Goal: Communication & Community: Answer question/provide support

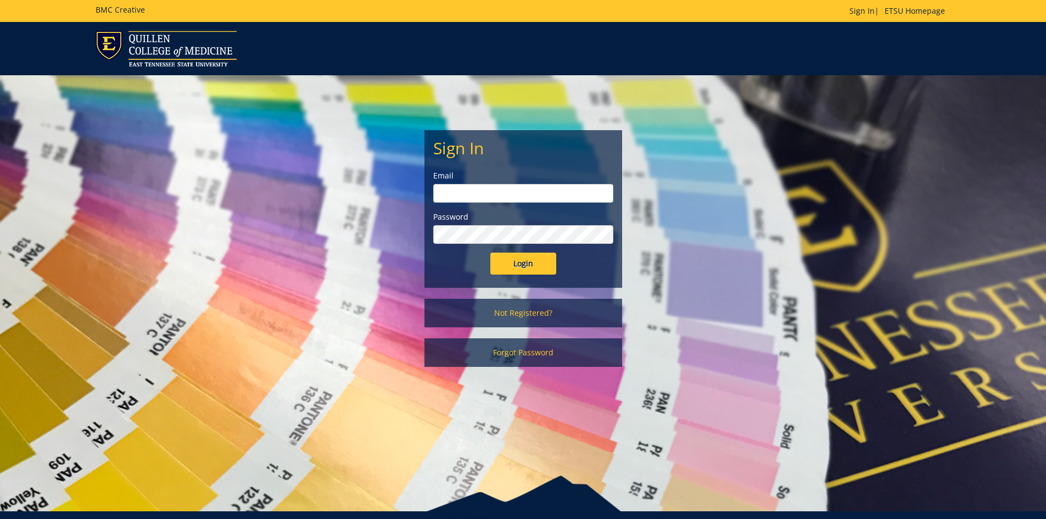
type input "[PERSON_NAME][EMAIL_ADDRESS][DOMAIN_NAME]"
click at [536, 276] on div "Sign In Email goepel@etsu.edu Password Login" at bounding box center [523, 209] width 196 height 156
click at [533, 268] on input "Login" at bounding box center [523, 263] width 66 height 22
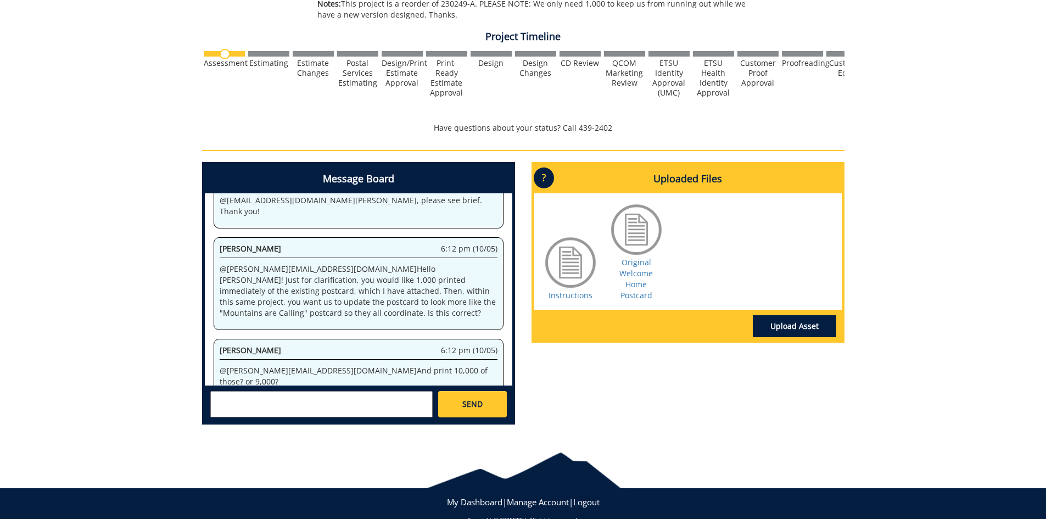
scroll to position [329, 0]
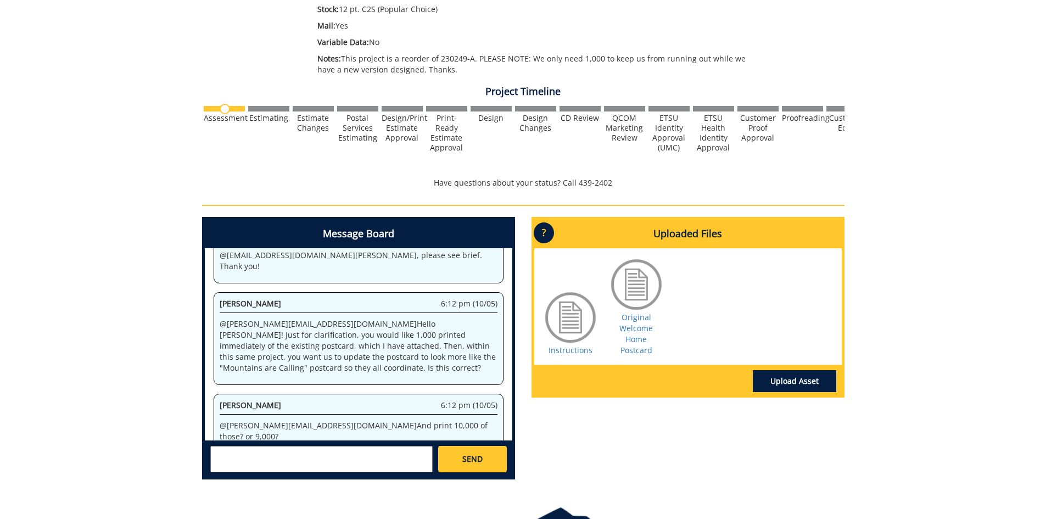
click at [392, 462] on textarea at bounding box center [321, 459] width 222 height 26
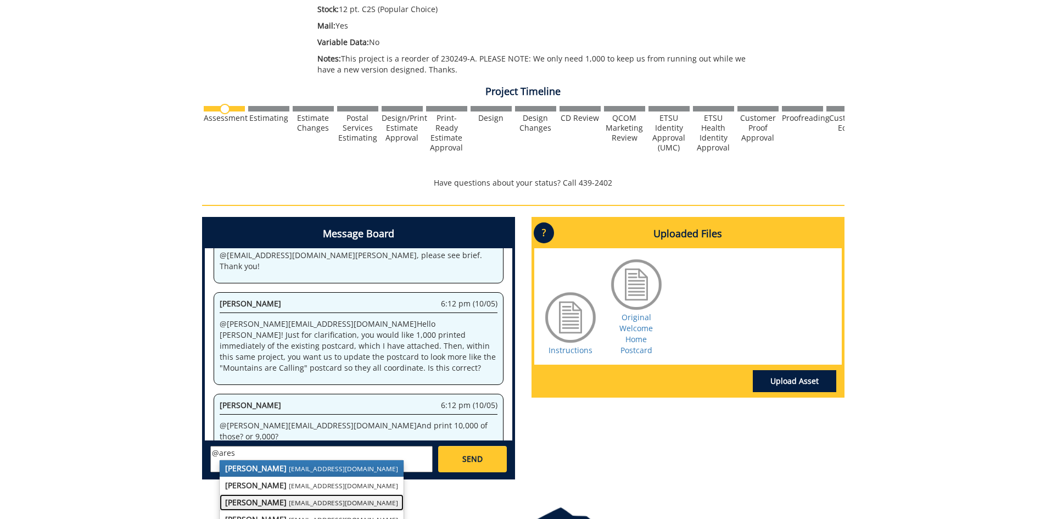
click at [289, 505] on small "aresam@etsu.edu" at bounding box center [343, 502] width 109 height 9
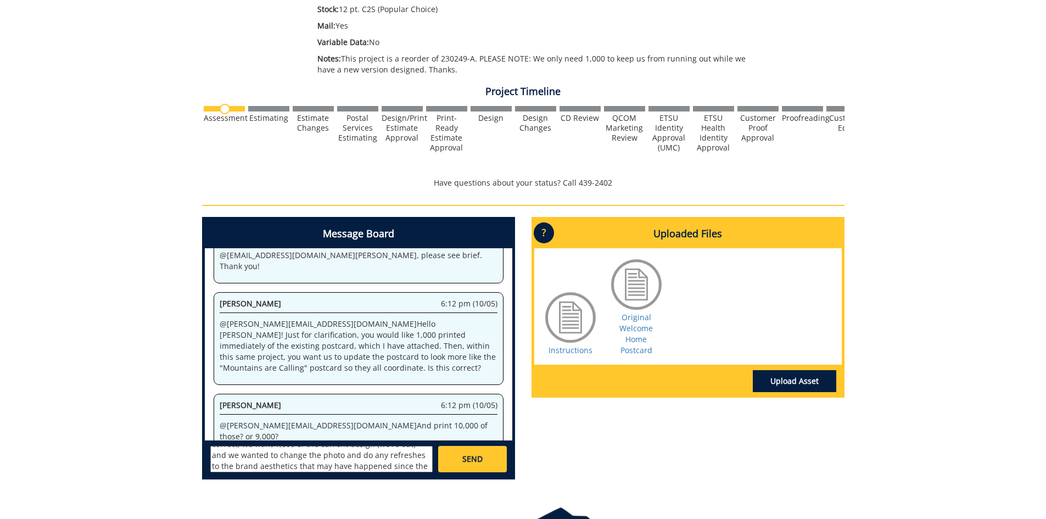
scroll to position [31, 0]
click at [282, 467] on textarea "@aresam@etsu.edu Hi Angelica, correct, we want 1,000 of the current design (we'…" at bounding box center [321, 459] width 222 height 26
drag, startPoint x: 321, startPoint y: 470, endPoint x: 343, endPoint y: 460, distance: 24.8
click at [321, 470] on textarea "@aresam@etsu.edu Hi Angelica, correct, we want 1,000 of the current design (we'…" at bounding box center [321, 459] width 222 height 26
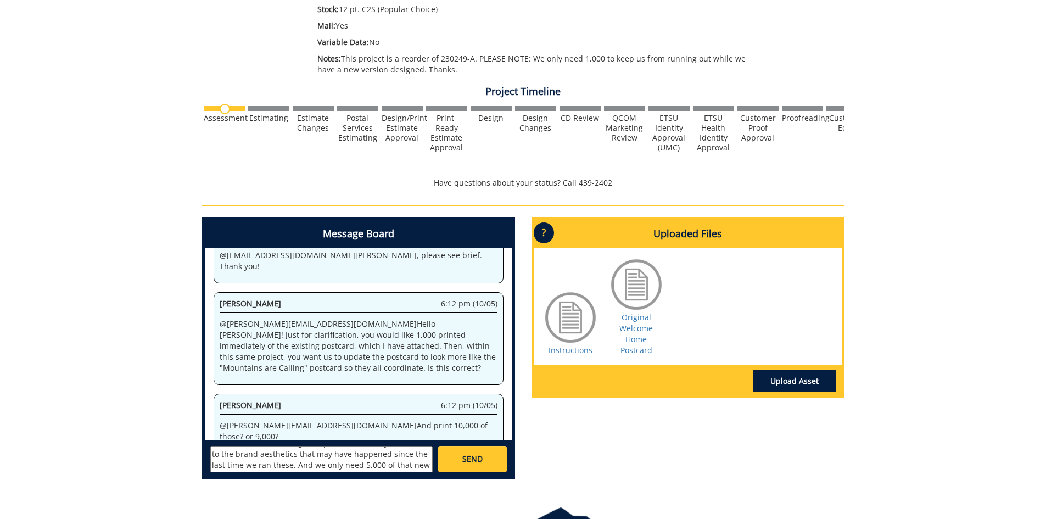
type textarea "@aresam@etsu.edu Hi Angelica, correct, we want 1,000 of the current design (we'…"
click at [456, 461] on link "SEND" at bounding box center [472, 459] width 68 height 26
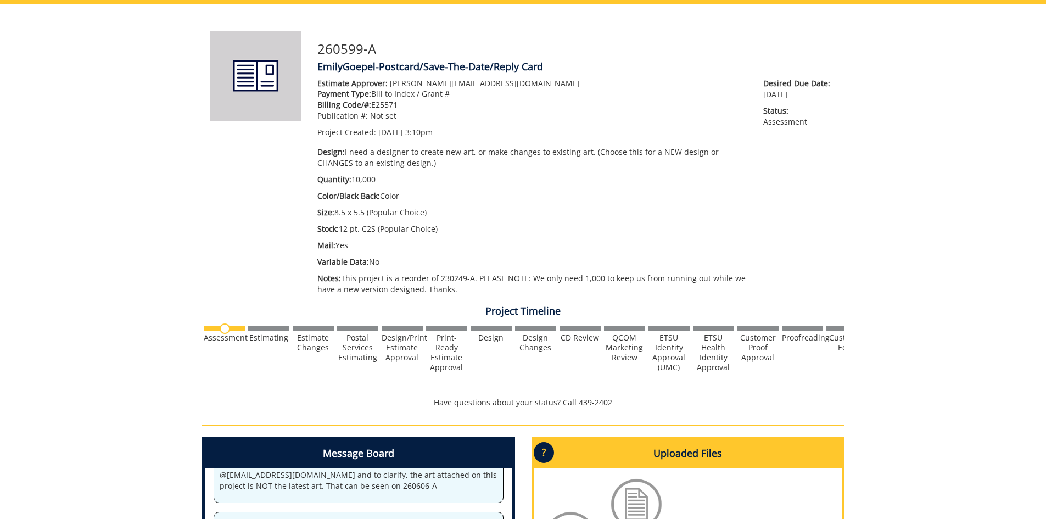
scroll to position [0, 0]
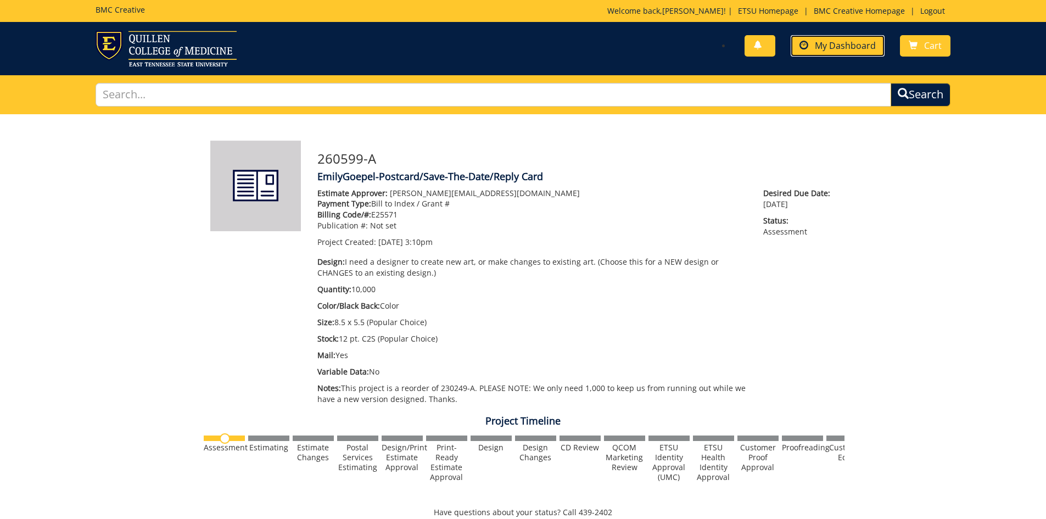
click at [842, 43] on span "My Dashboard" at bounding box center [844, 46] width 61 height 12
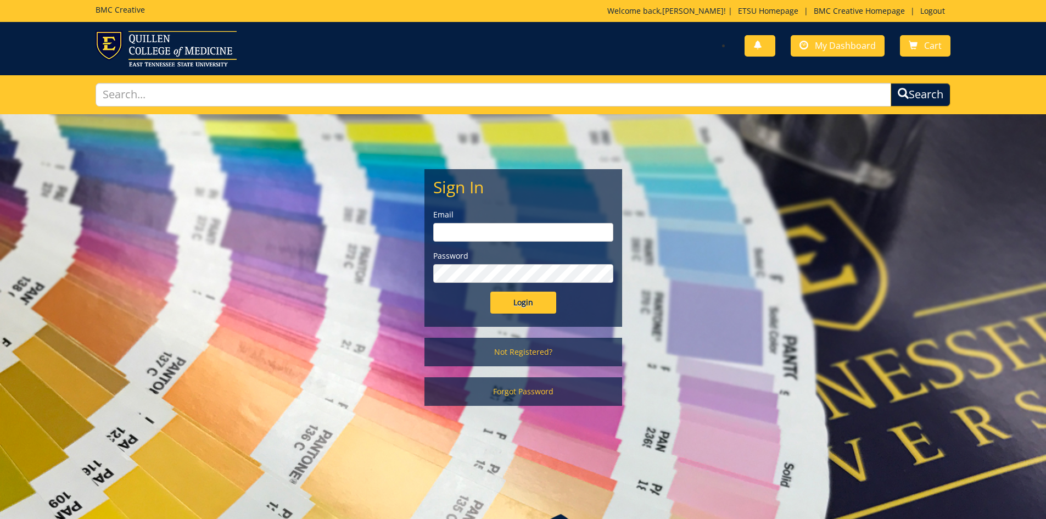
type input "[PERSON_NAME][EMAIL_ADDRESS][DOMAIN_NAME]"
click at [512, 303] on input "Login" at bounding box center [523, 302] width 66 height 22
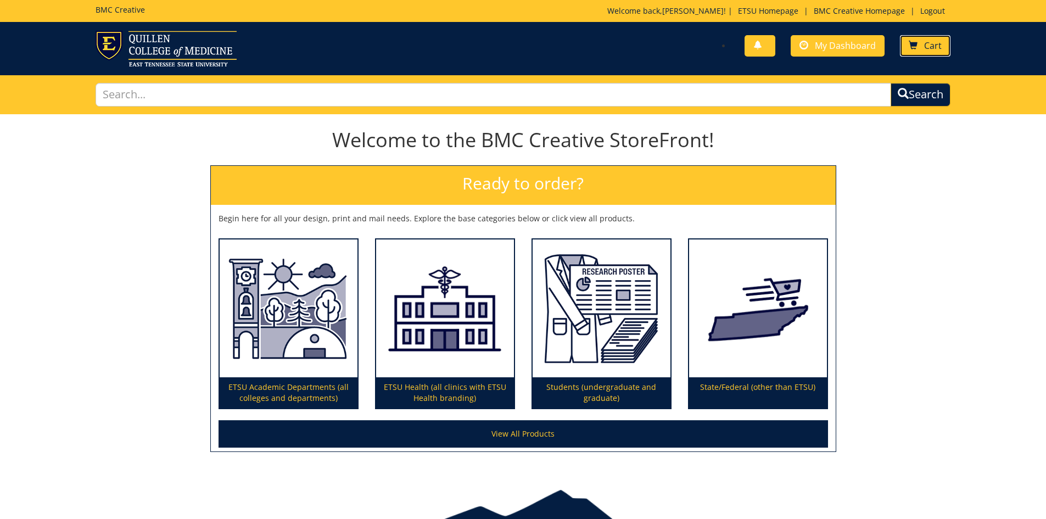
click at [925, 55] on link "Cart" at bounding box center [925, 45] width 50 height 21
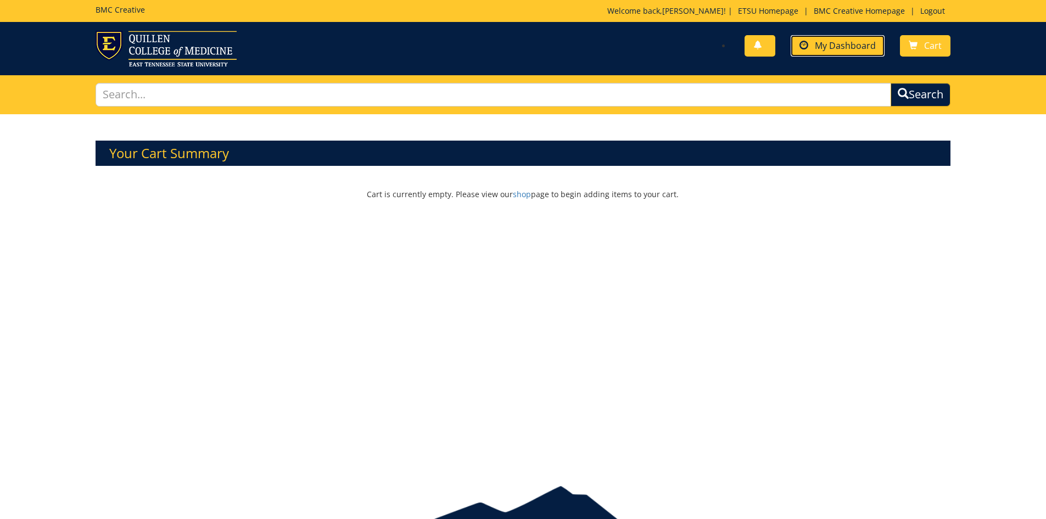
click at [842, 39] on link "My Dashboard" at bounding box center [837, 45] width 94 height 21
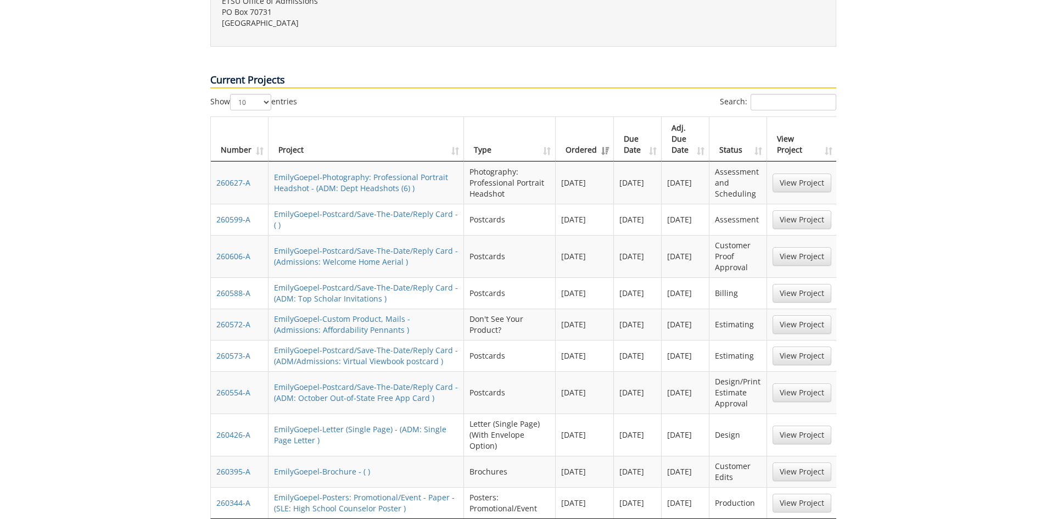
scroll to position [494, 0]
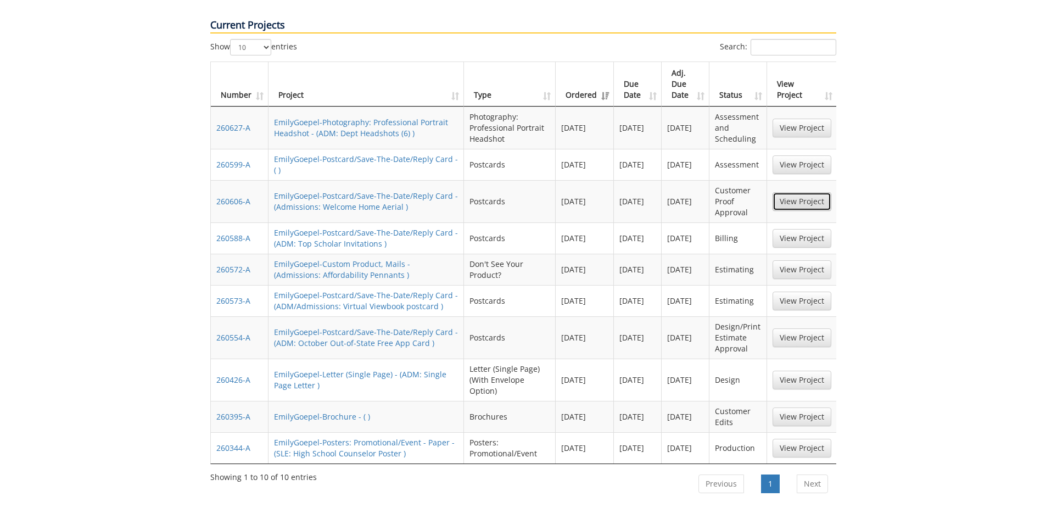
click at [825, 192] on link "View Project" at bounding box center [801, 201] width 59 height 19
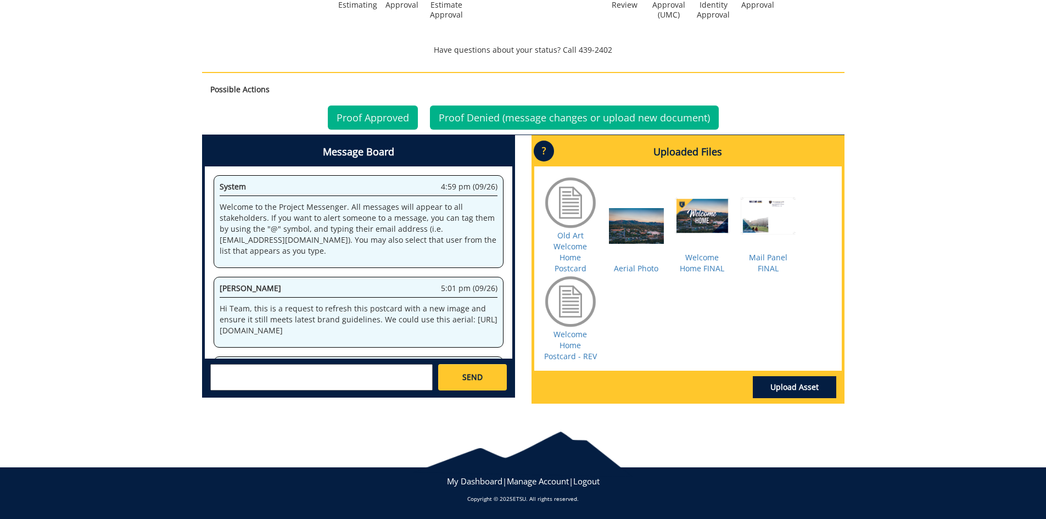
scroll to position [407, 0]
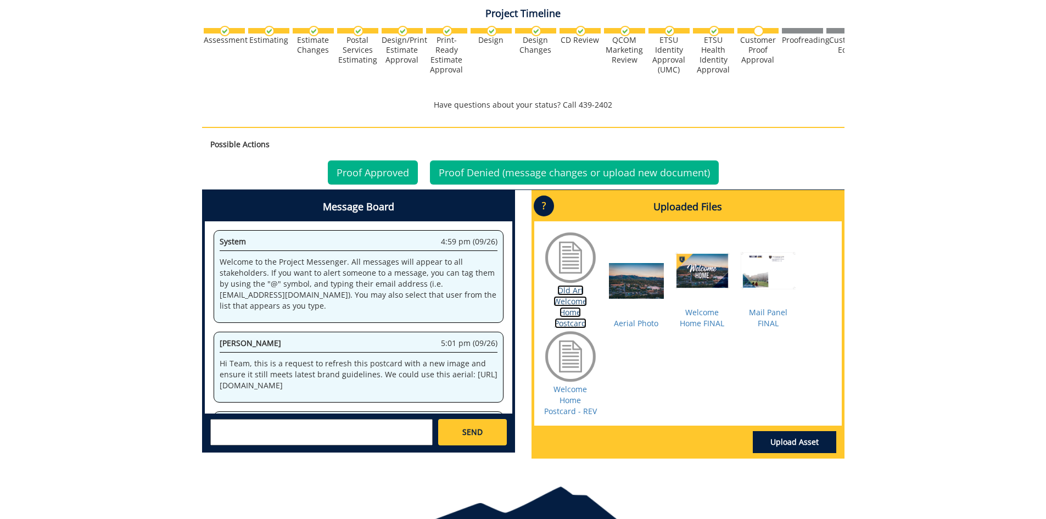
click at [569, 318] on link "Old Art Welcome Home Postcard" at bounding box center [569, 306] width 33 height 43
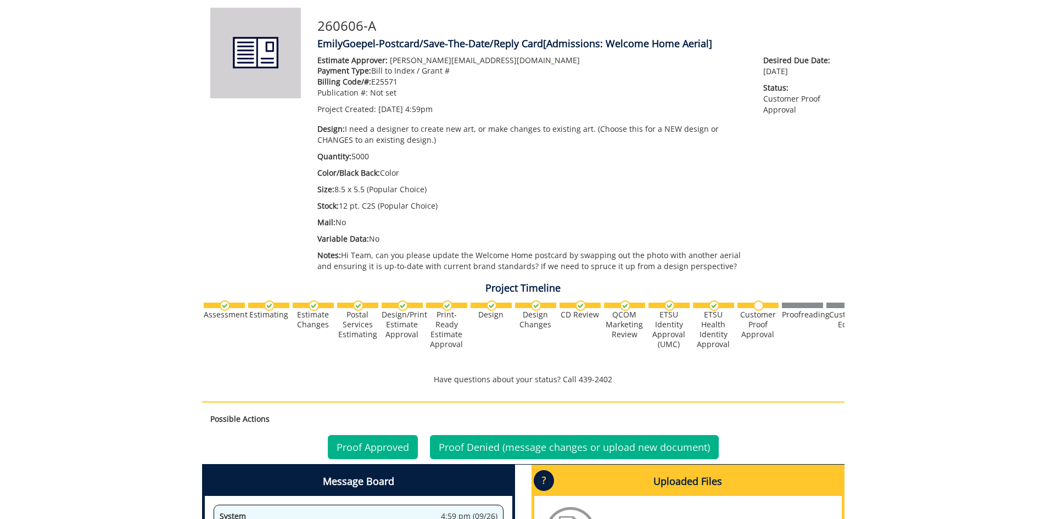
scroll to position [0, 0]
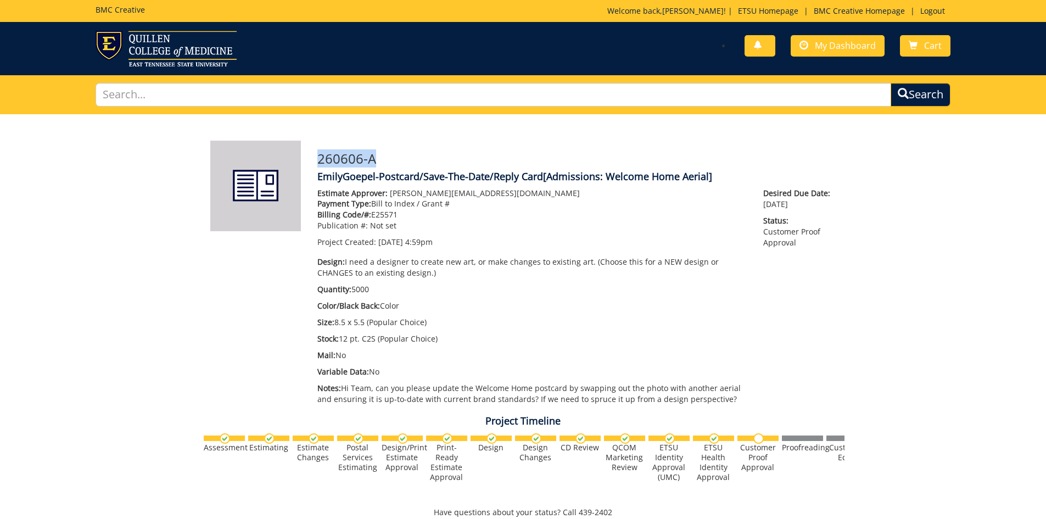
drag, startPoint x: 378, startPoint y: 162, endPoint x: 319, endPoint y: 164, distance: 58.7
click at [319, 164] on h3 "260606-A" at bounding box center [576, 158] width 519 height 14
copy h3 "260606-A"
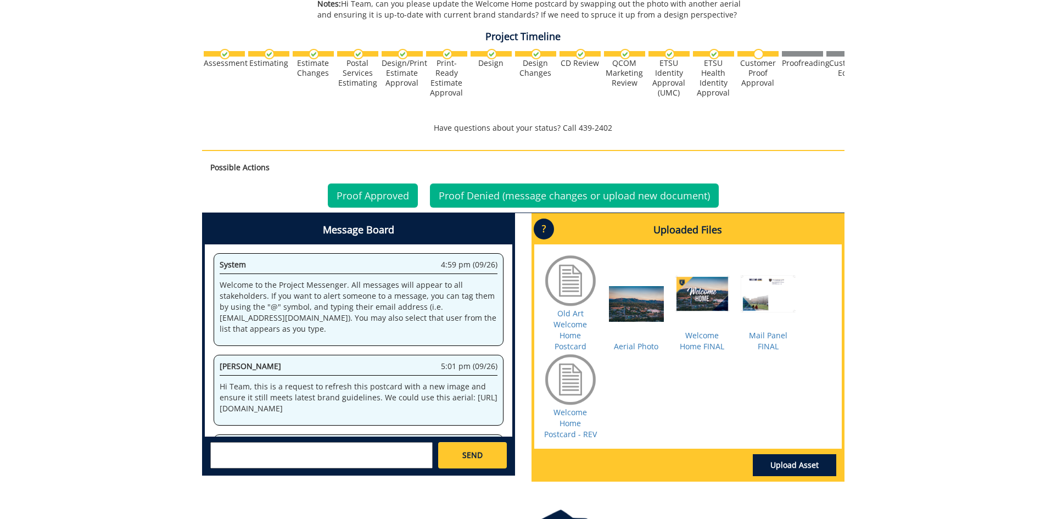
scroll to position [439, 0]
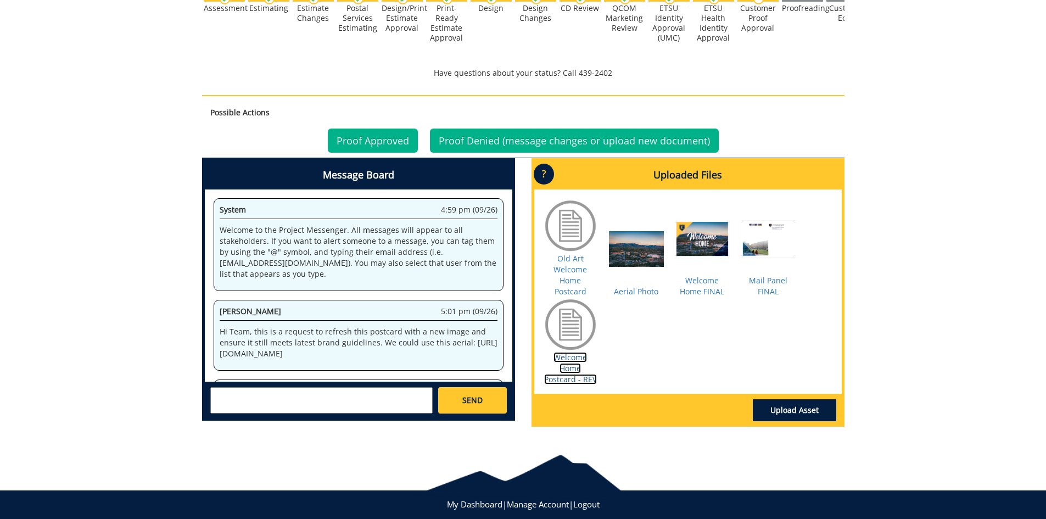
click at [576, 383] on link "Welcome Home Postcard - REV" at bounding box center [570, 368] width 53 height 32
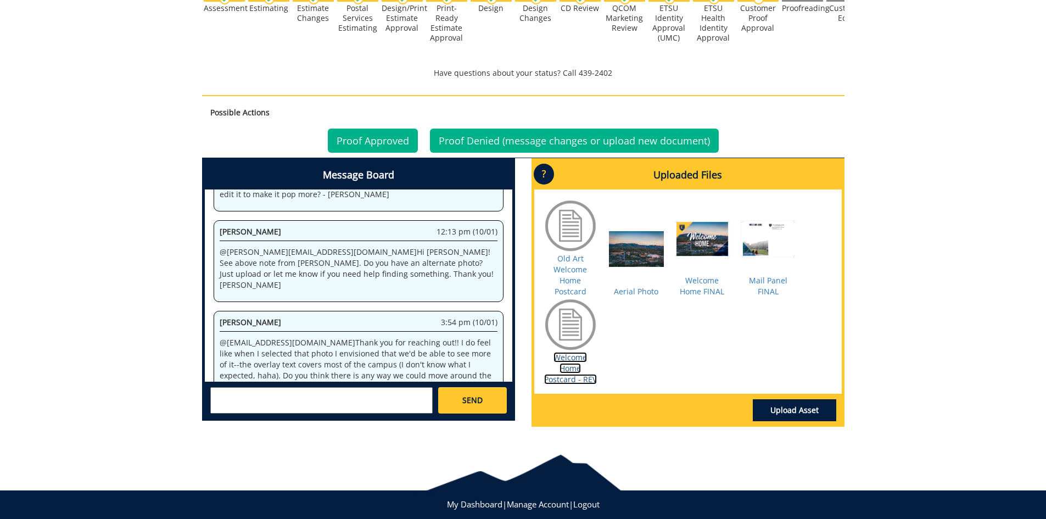
scroll to position [346, 0]
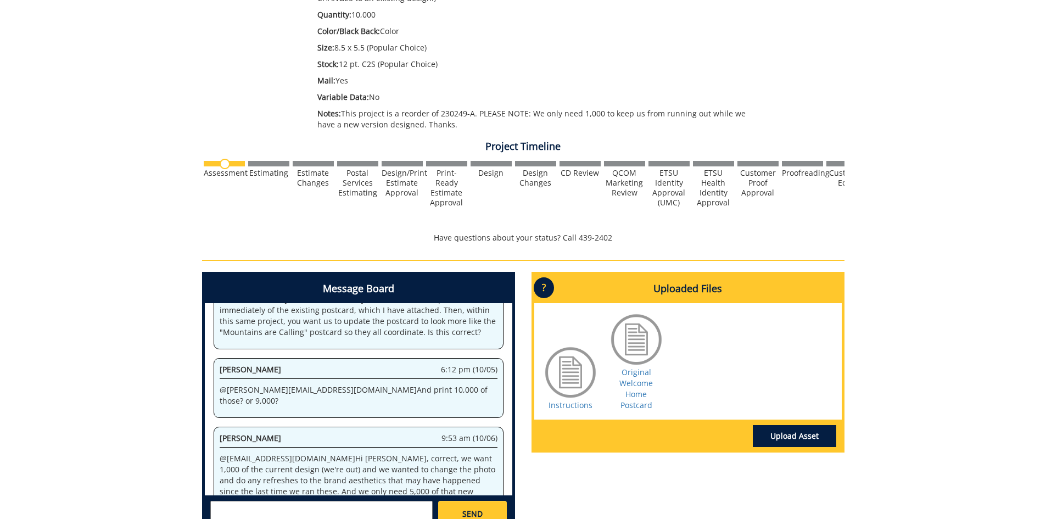
scroll to position [329, 0]
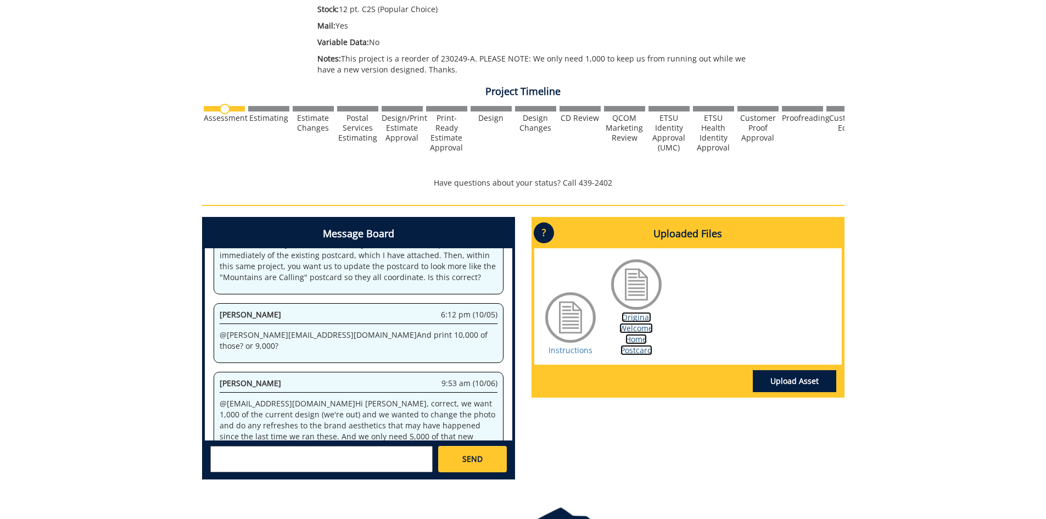
click at [638, 345] on link "Original Welcome Home Postcard" at bounding box center [635, 333] width 33 height 43
click at [374, 464] on textarea at bounding box center [321, 459] width 222 height 26
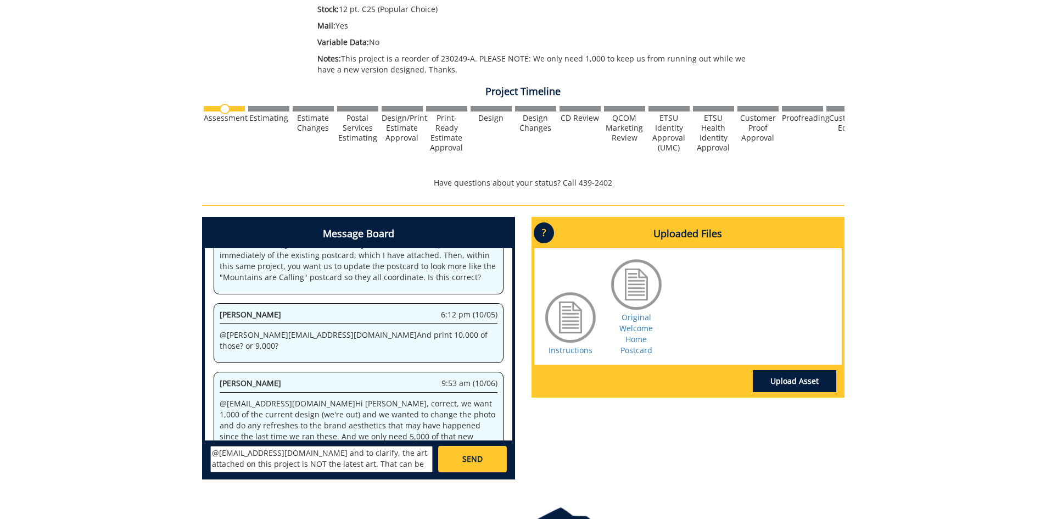
click at [405, 466] on textarea "@aresam@etsu.edu and to clarify, the art attached on this project is NOT the la…" at bounding box center [321, 459] width 222 height 26
paste textarea "260606-A"
type textarea "@aresam@etsu.edu and to clarify, the art attached on this project is NOT the la…"
click at [468, 460] on span "SEND" at bounding box center [472, 458] width 20 height 11
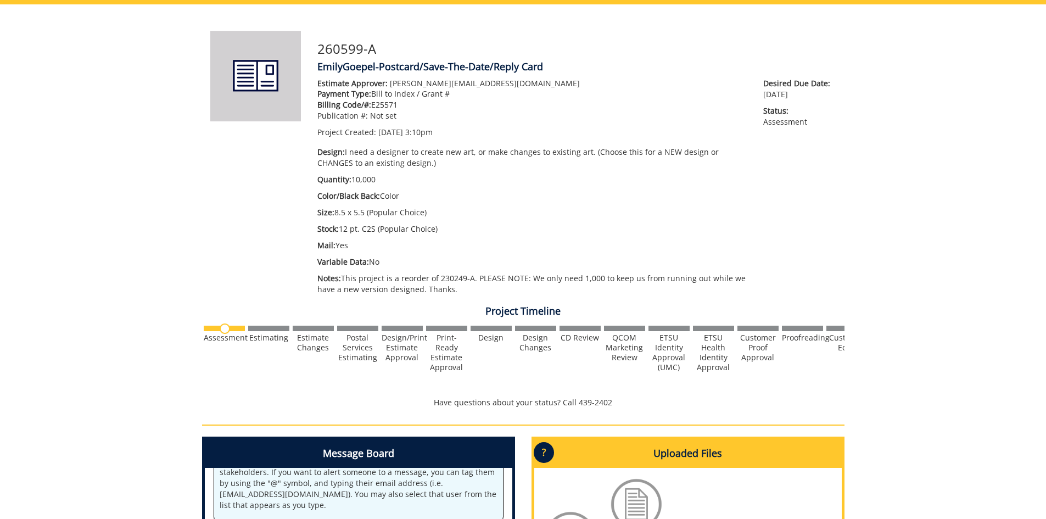
scroll to position [0, 0]
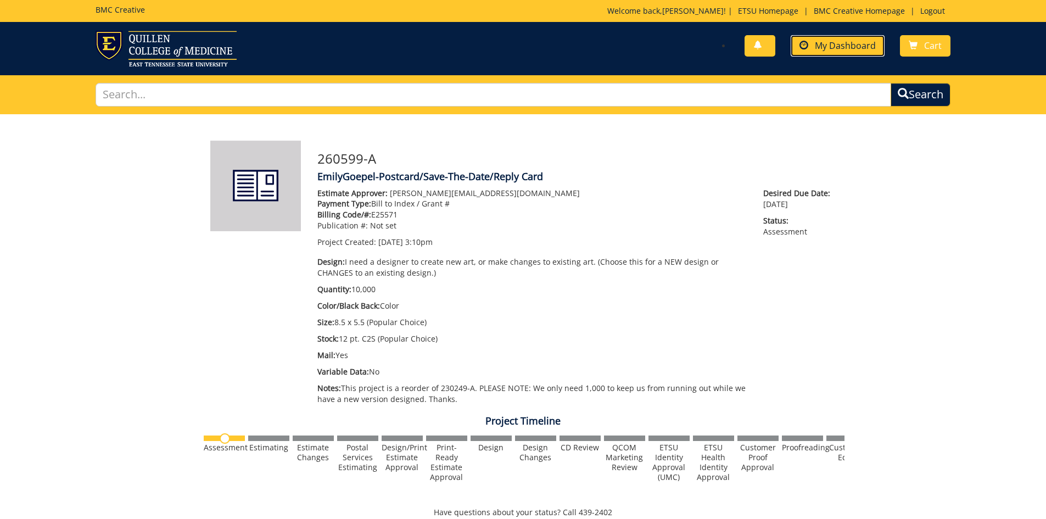
click at [810, 48] on link "My Dashboard" at bounding box center [837, 45] width 94 height 21
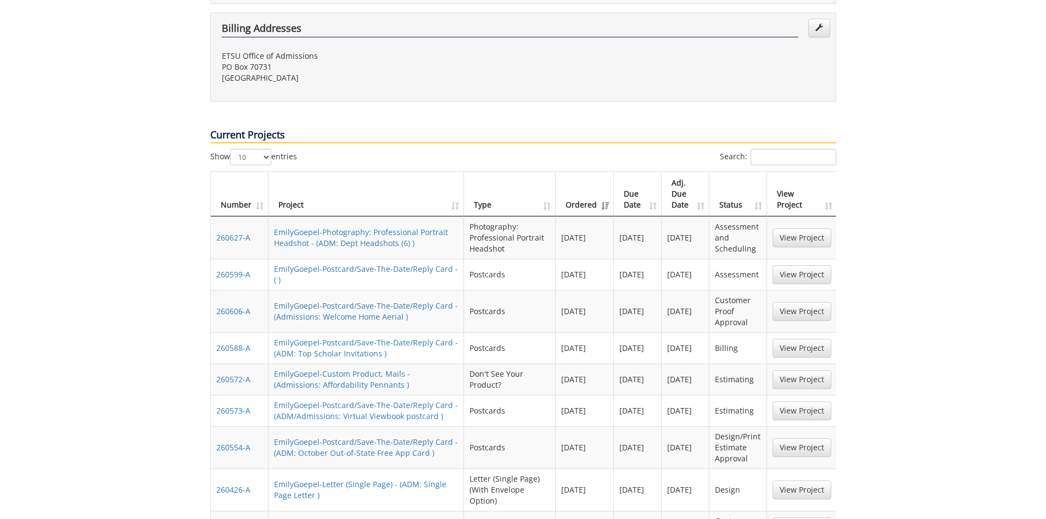
scroll to position [439, 0]
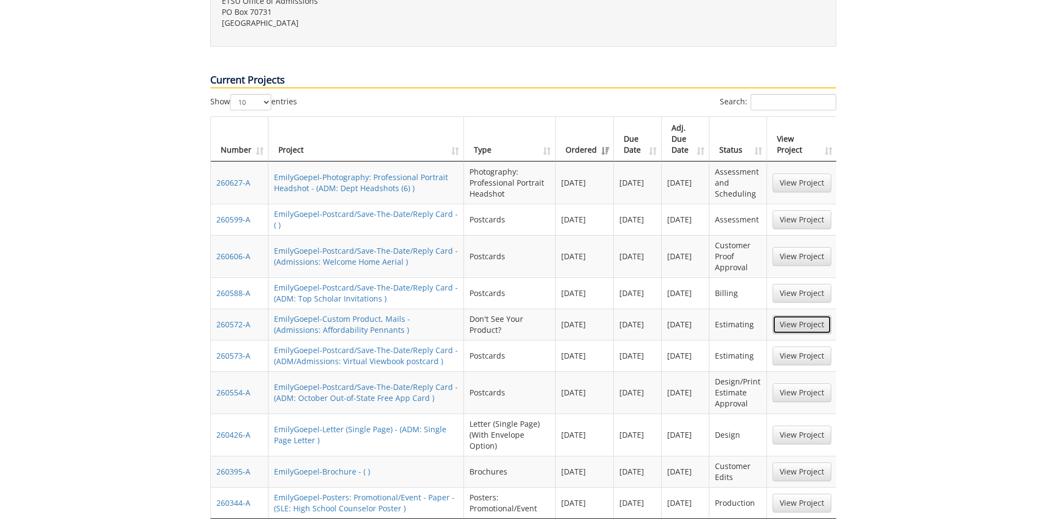
click at [790, 315] on link "View Project" at bounding box center [801, 324] width 59 height 19
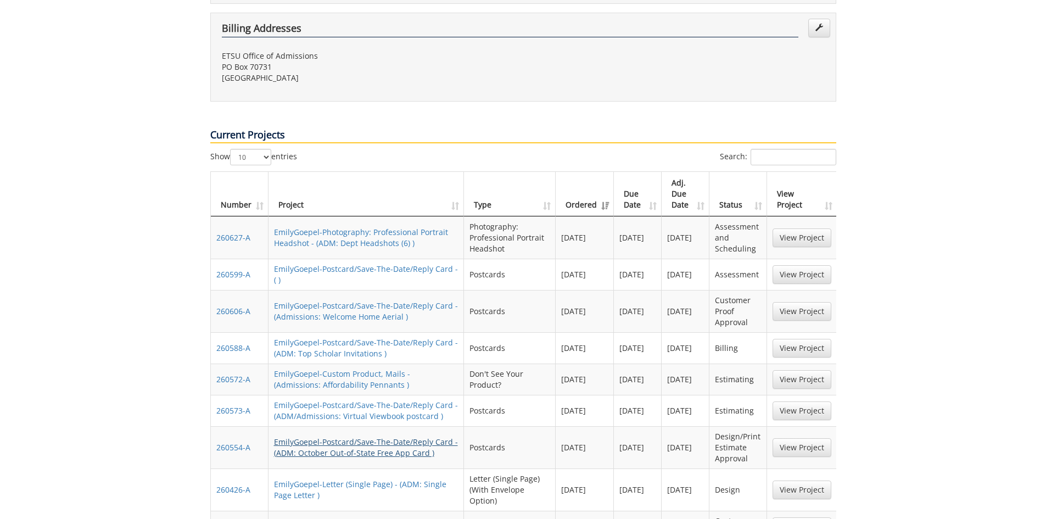
scroll to position [439, 0]
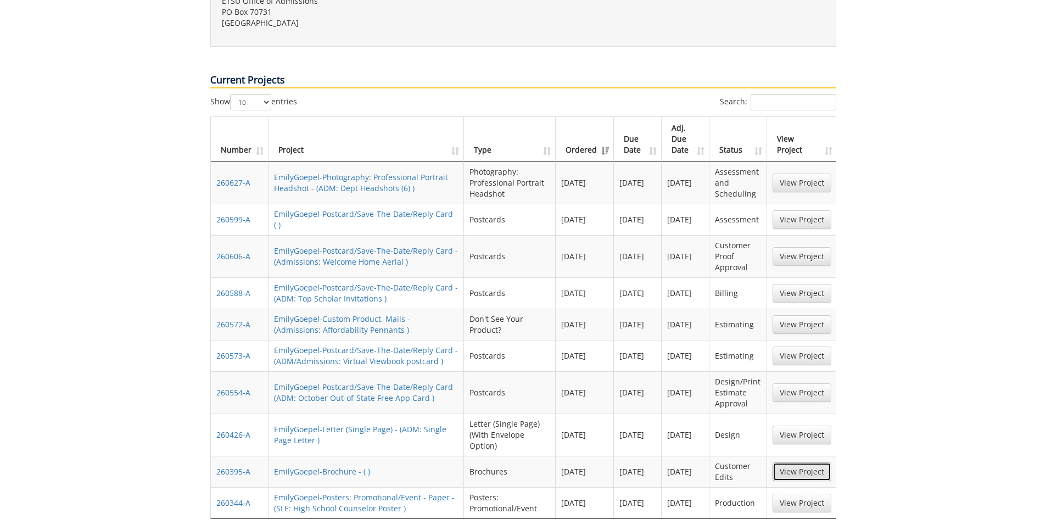
click at [792, 462] on link "View Project" at bounding box center [801, 471] width 59 height 19
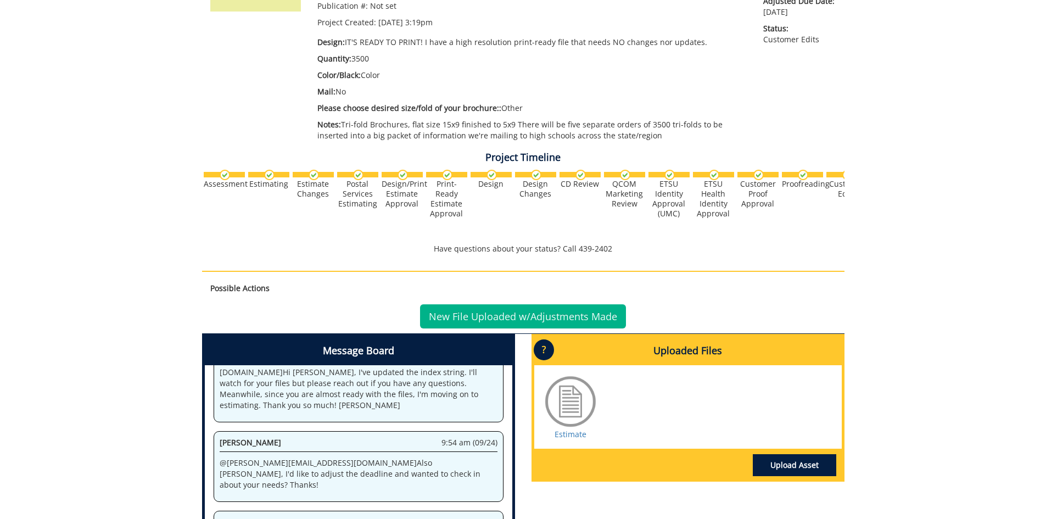
scroll to position [329, 0]
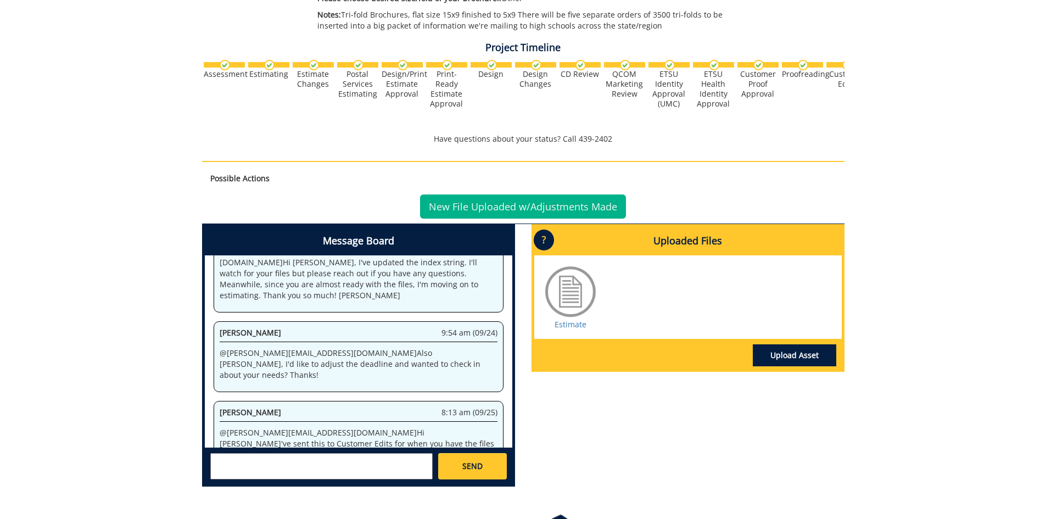
click at [341, 460] on textarea at bounding box center [321, 466] width 222 height 26
click at [560, 327] on link "Estimate" at bounding box center [570, 324] width 32 height 10
click at [317, 470] on textarea at bounding box center [321, 466] width 222 height 26
paste textarea "[URL][DOMAIN_NAME]"
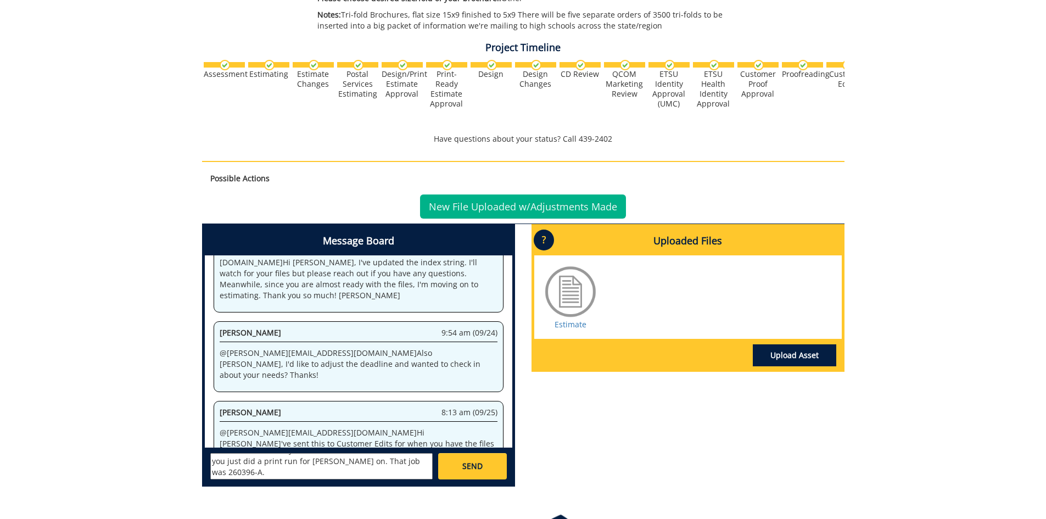
drag, startPoint x: 328, startPoint y: 474, endPoint x: 334, endPoint y: 471, distance: 6.4
click at [328, 474] on textarea "@fair@mail.etsu.edu Hi Jill, The art for three of the five brochures is availab…" at bounding box center [321, 466] width 222 height 26
click at [293, 465] on textarea "@fair@mail.etsu.edu Hi Jill, The art for three of the five brochures is availab…" at bounding box center [321, 466] width 222 height 26
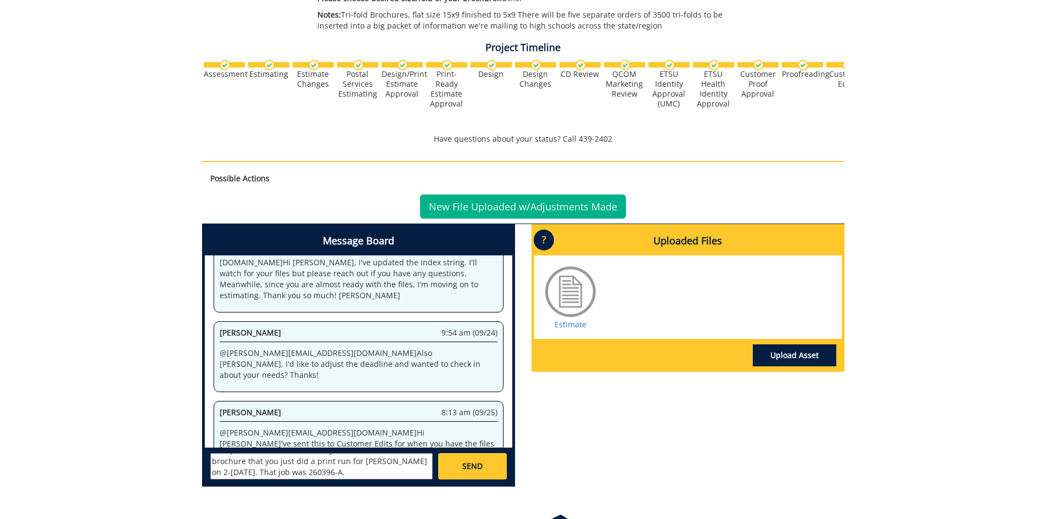
click at [321, 463] on textarea "@fair@mail.etsu.edu Hi Jill, The art for three of the five brochures is availab…" at bounding box center [321, 466] width 222 height 26
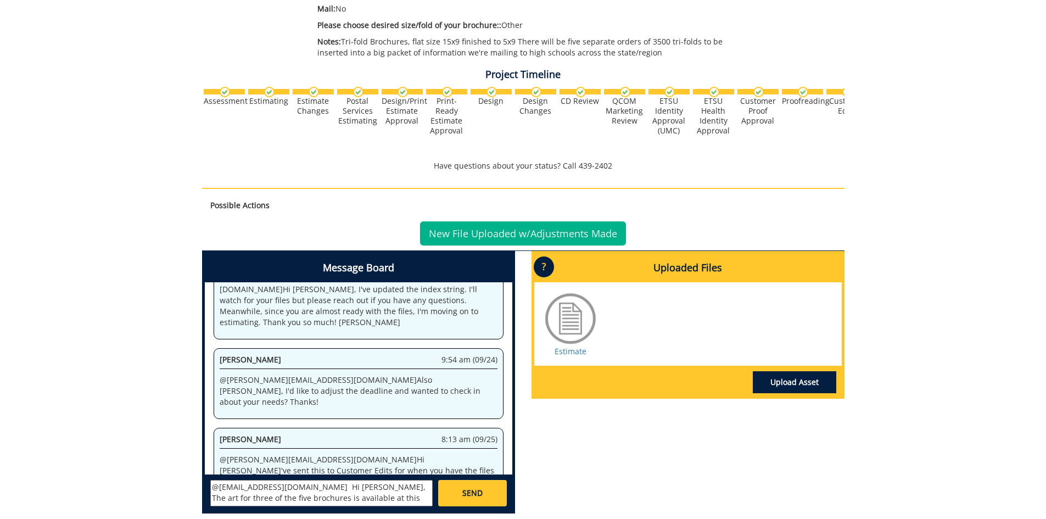
scroll to position [357, 0]
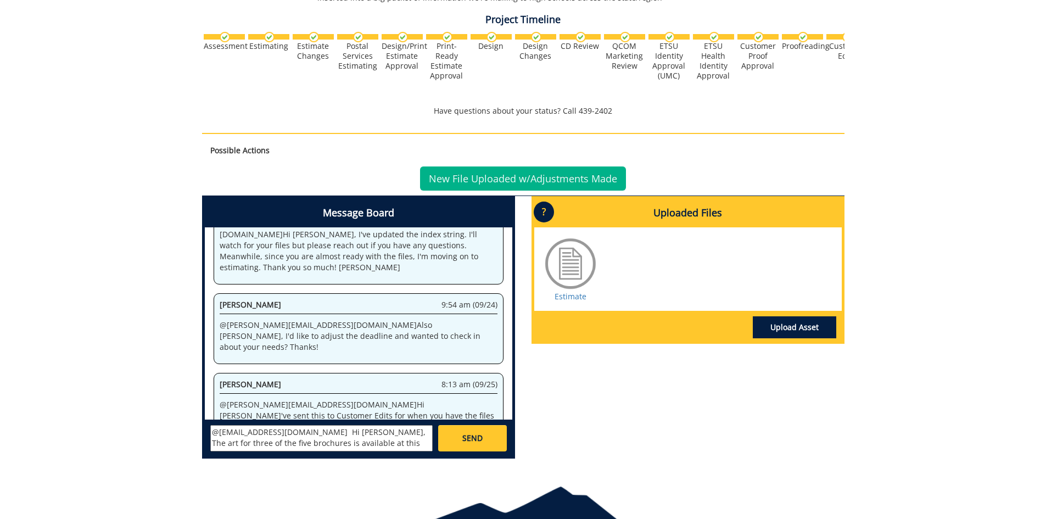
click at [312, 442] on textarea "@fair@mail.etsu.edu Hi Jill, The art for three of the five brochures is availab…" at bounding box center [321, 438] width 222 height 26
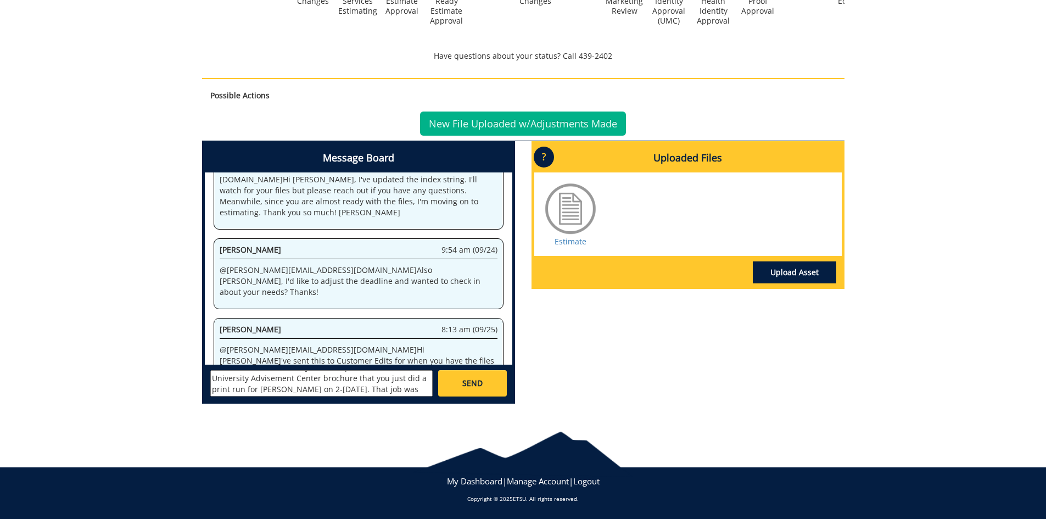
scroll to position [0, 0]
click at [312, 379] on textarea "@fair@mail.etsu.edu Hi Jill, The art for three of the five brochures is availab…" at bounding box center [321, 383] width 222 height 26
click at [323, 376] on textarea "@fair@mail.etsu.edu Hi Jill, The art for three of the five brochures is availab…" at bounding box center [321, 383] width 222 height 26
click at [371, 379] on textarea "@fair@mail.etsu.edu Hi Jill, the five brochures we are printing are as follows:…" at bounding box center [321, 383] width 222 height 26
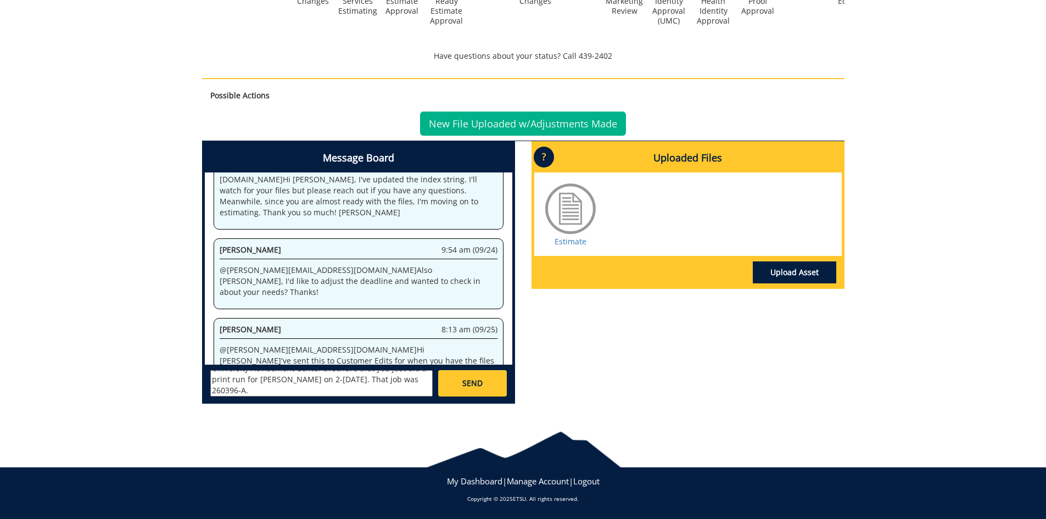
scroll to position [153, 0]
click at [415, 391] on textarea "@fair@mail.etsu.edu Hi Jill, the five brochures we are printing are as follows:…" at bounding box center [321, 383] width 222 height 26
type textarea "@fair@mail.etsu.edu Hi Jill, the five brochures we are printing are as follows:…"
click at [453, 390] on link "SEND" at bounding box center [472, 383] width 68 height 26
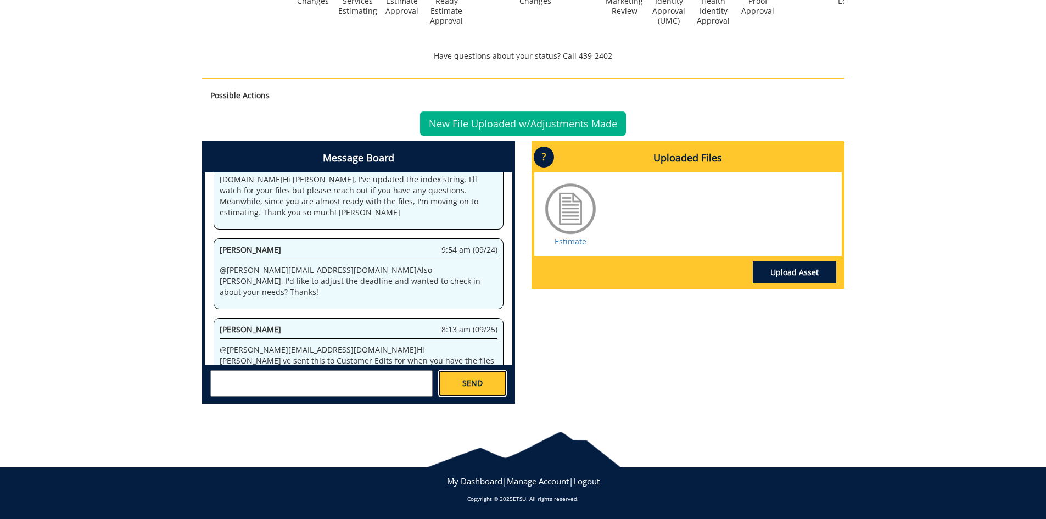
scroll to position [0, 0]
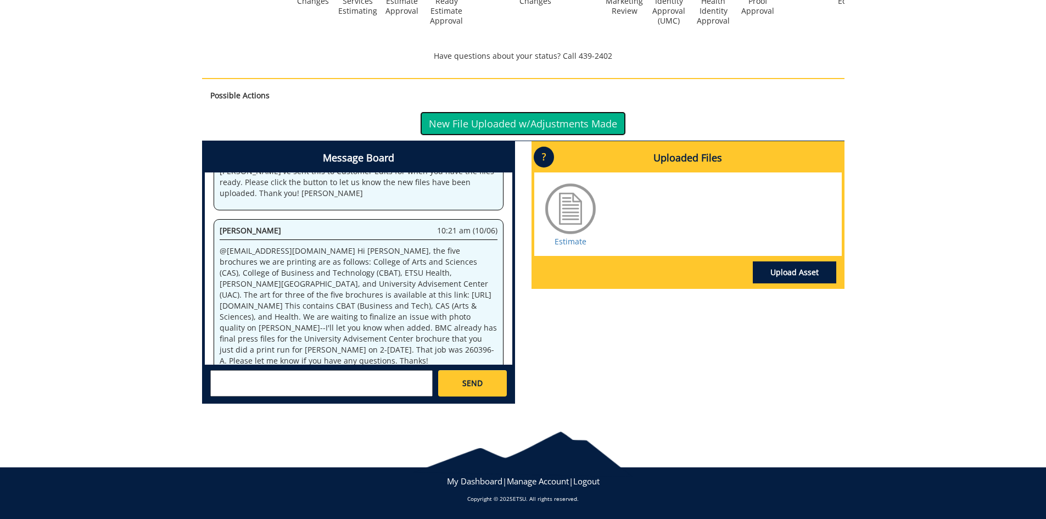
click at [495, 124] on link "New File Uploaded w/Adjustments Made" at bounding box center [523, 123] width 206 height 24
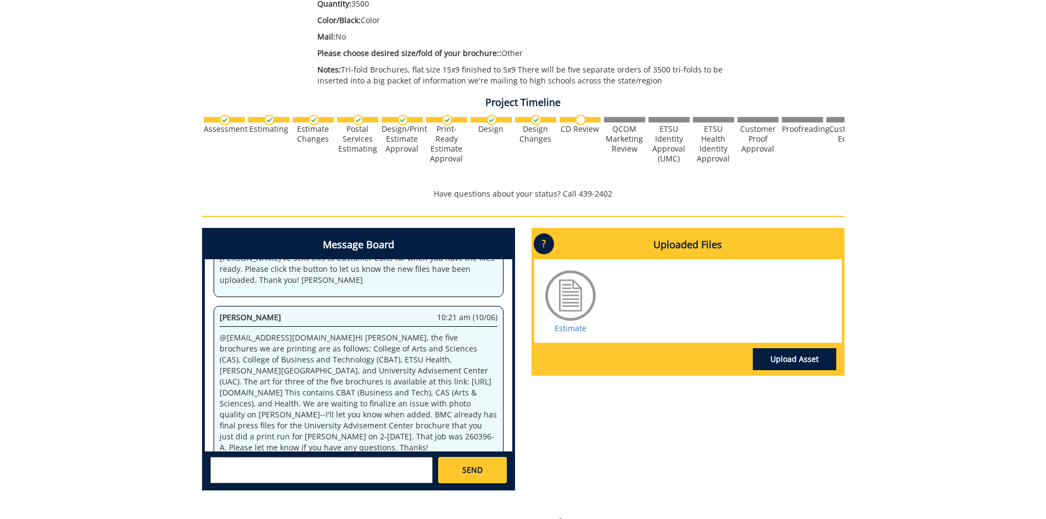
scroll to position [329, 0]
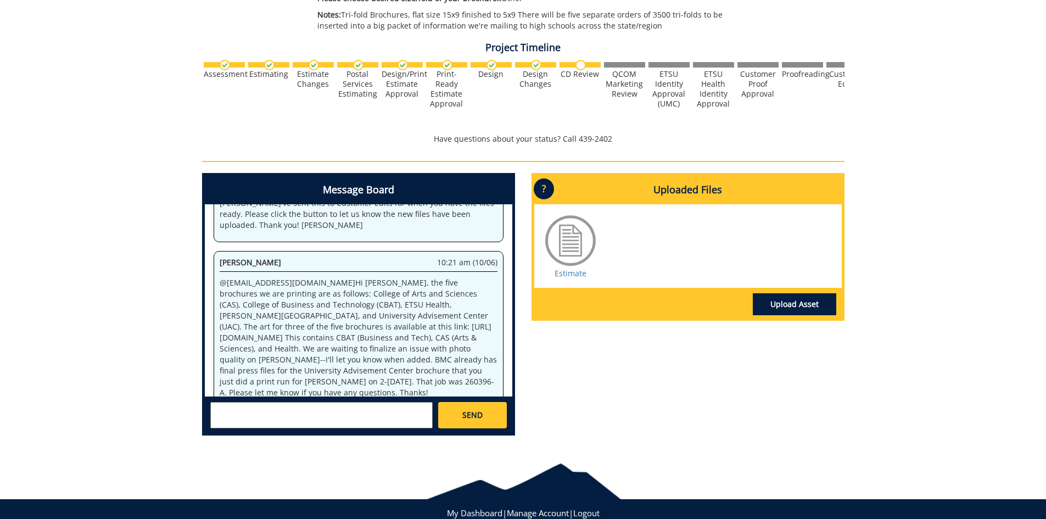
drag, startPoint x: 314, startPoint y: 358, endPoint x: 290, endPoint y: 359, distance: 24.7
click at [290, 359] on p "@ [EMAIL_ADDRESS][DOMAIN_NAME] Hi [PERSON_NAME], the five brochures we are prin…" at bounding box center [359, 337] width 278 height 121
drag, startPoint x: 316, startPoint y: 359, endPoint x: 284, endPoint y: 362, distance: 32.5
click at [284, 362] on p "@ [EMAIL_ADDRESS][DOMAIN_NAME] Hi [PERSON_NAME], the five brochures we are prin…" at bounding box center [359, 337] width 278 height 121
copy p "260396-A"
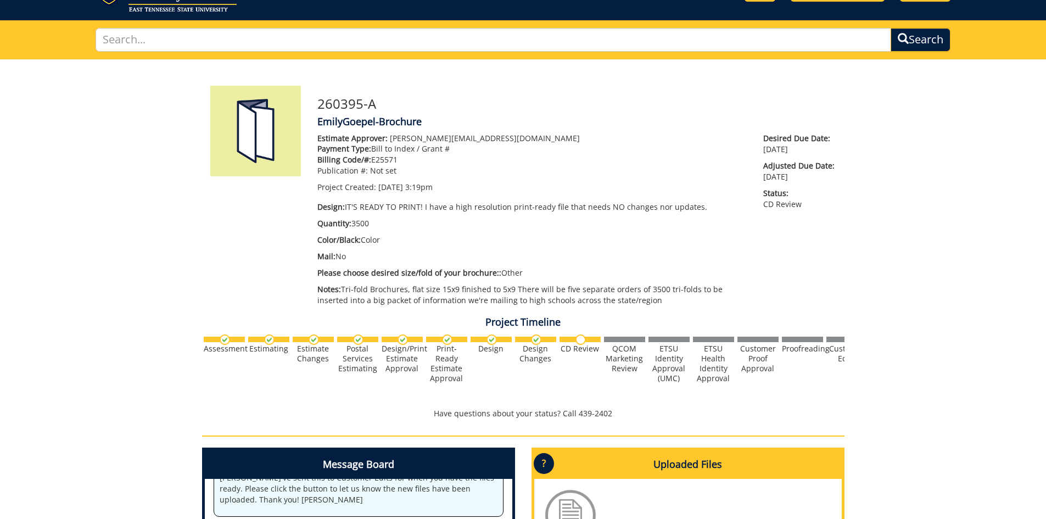
scroll to position [0, 0]
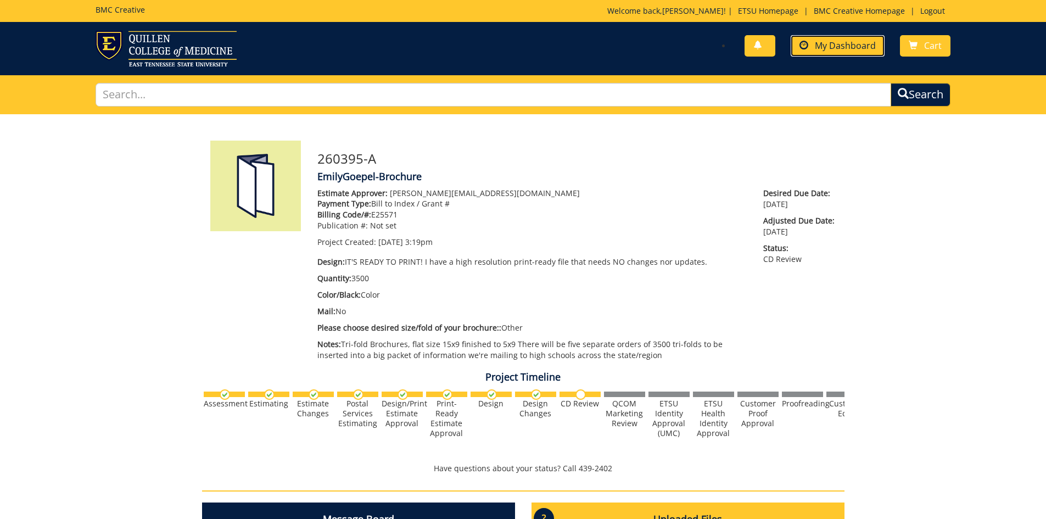
click at [845, 53] on link "My Dashboard" at bounding box center [837, 45] width 94 height 21
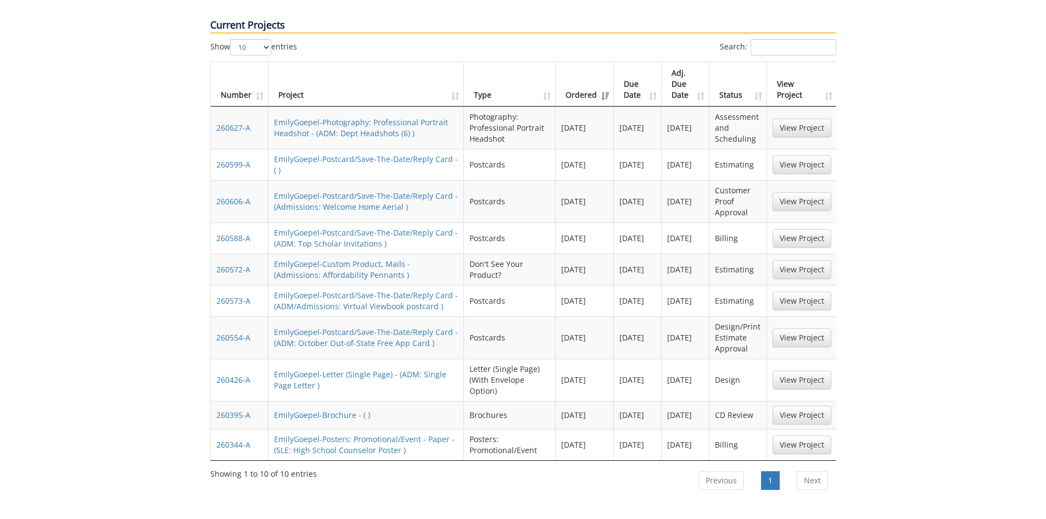
scroll to position [659, 0]
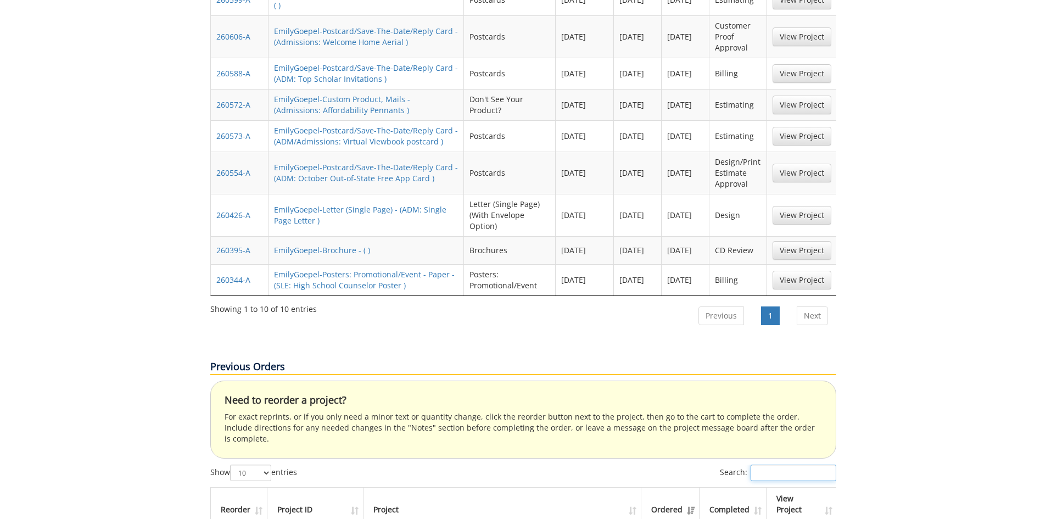
click at [783, 464] on input "Search:" at bounding box center [793, 472] width 86 height 16
paste input "260396-A"
type input "260396-A"
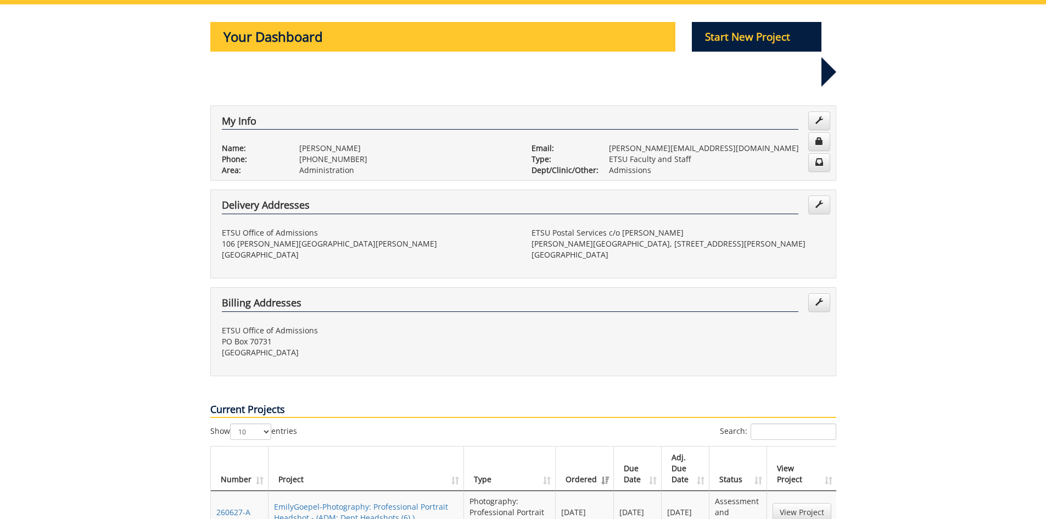
scroll to position [0, 0]
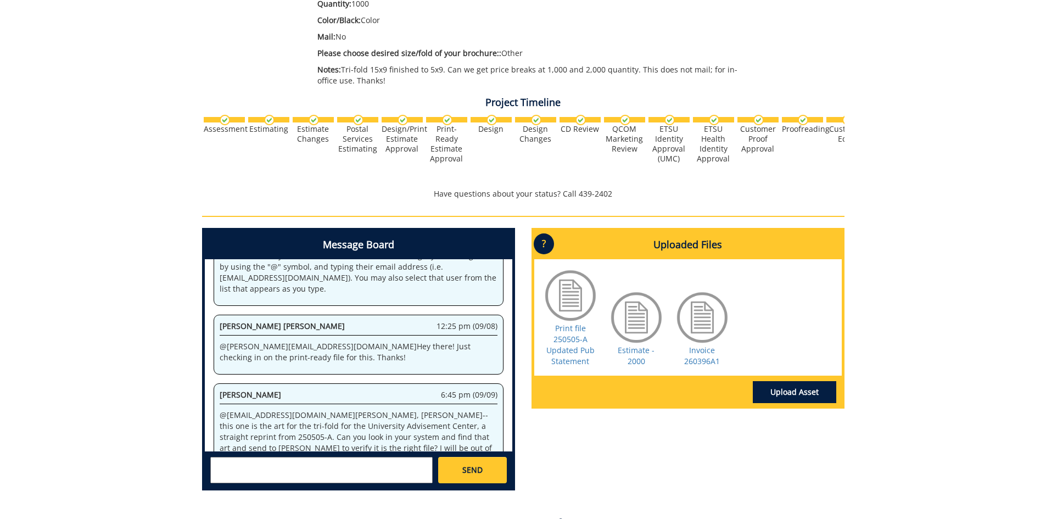
scroll to position [165, 0]
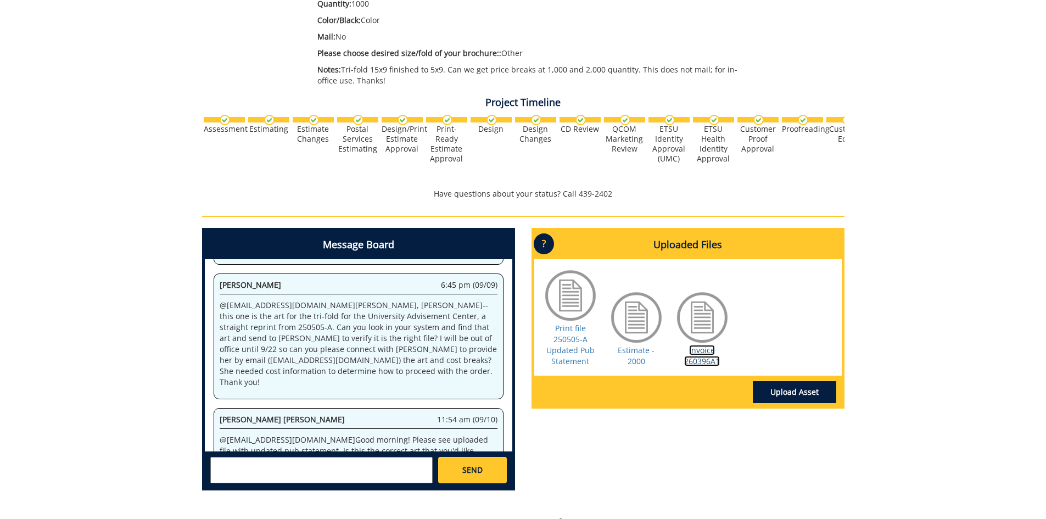
click at [707, 357] on link "Invoice 260396A1" at bounding box center [702, 355] width 36 height 21
click at [570, 359] on link "Print file 250505-A Updated Pub Statement" at bounding box center [570, 344] width 48 height 43
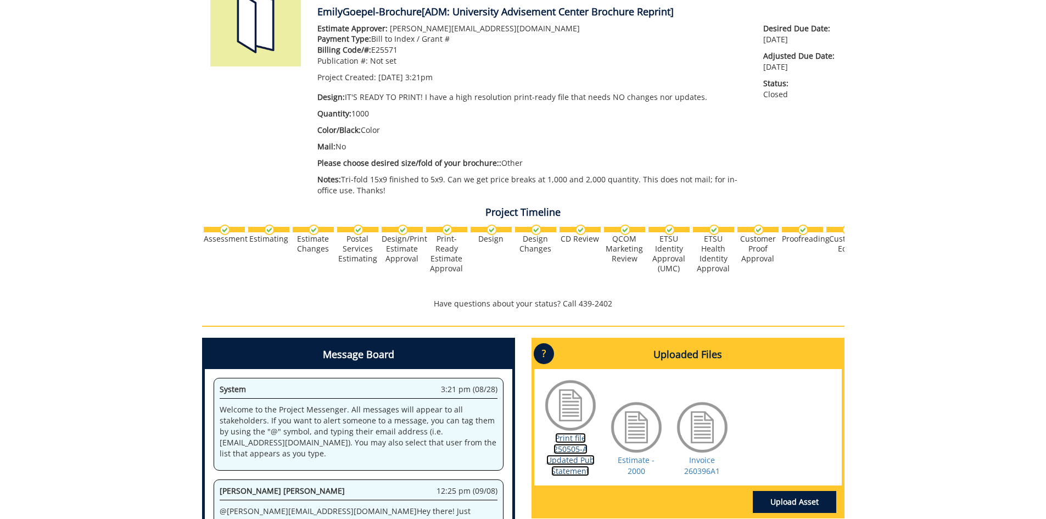
scroll to position [55, 0]
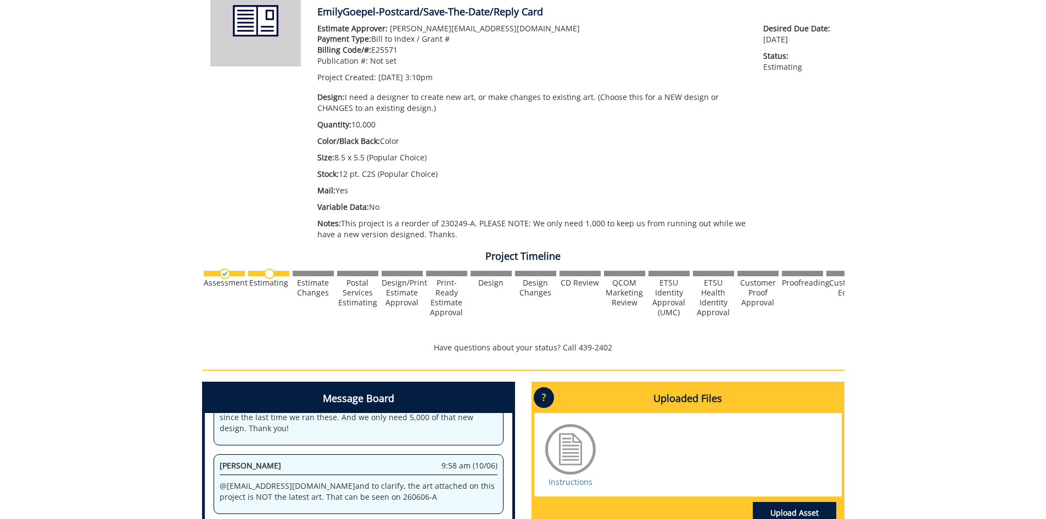
scroll to position [274, 0]
